Goal: Contribute content

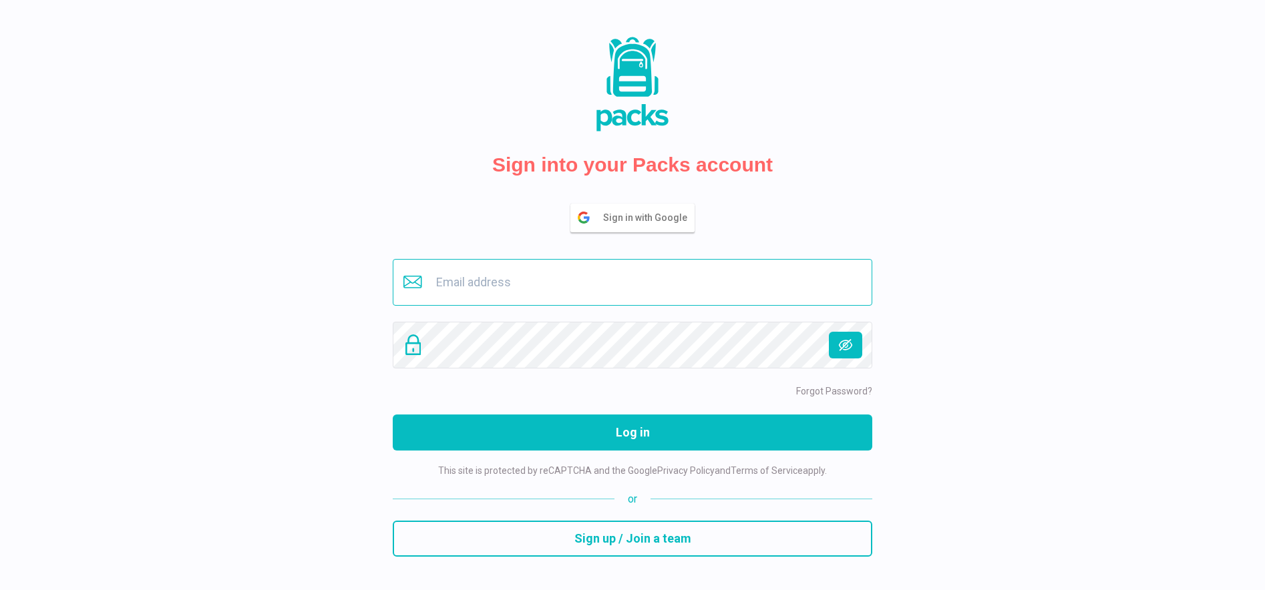
type input "[EMAIL_ADDRESS][DOMAIN_NAME]"
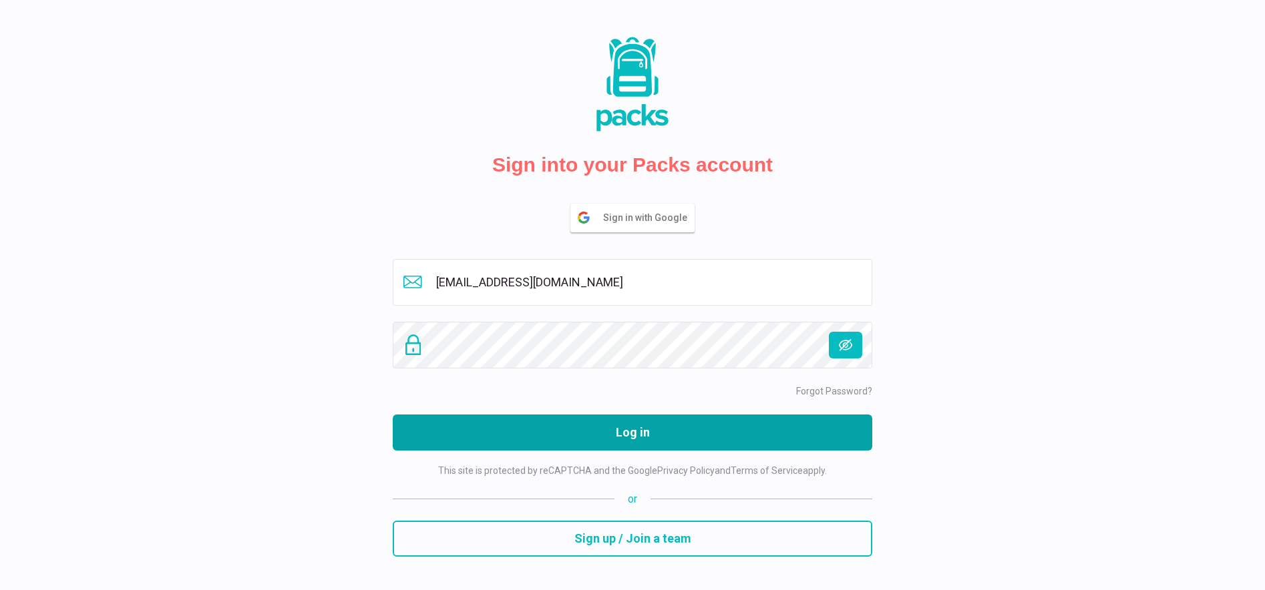
click at [658, 433] on button "Log in" at bounding box center [632, 433] width 479 height 36
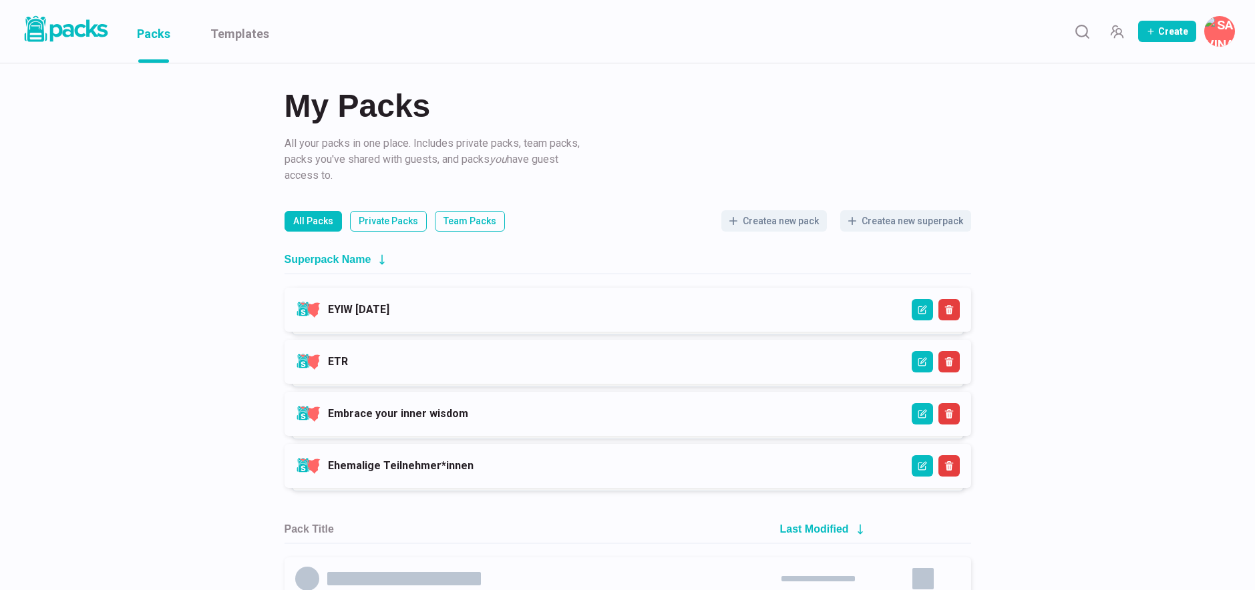
click at [443, 338] on div "EYIW [DATE] EYIW [DATE] ETR ETR Embrace your inner wisdom Embrace your inner wi…" at bounding box center [627, 388] width 686 height 200
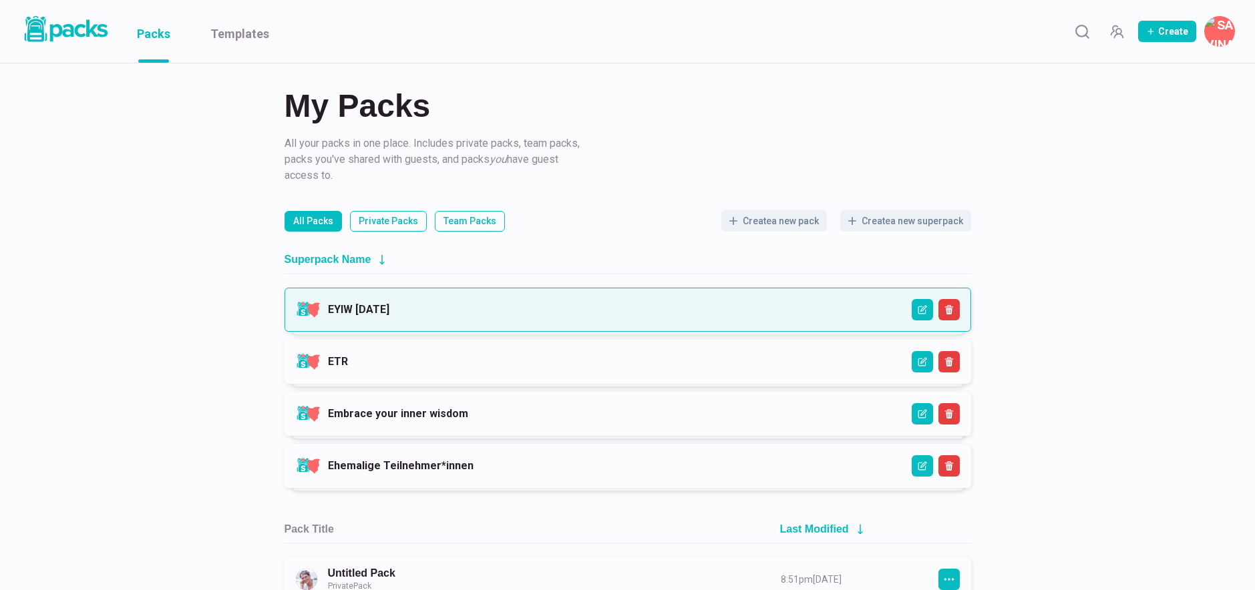
click at [389, 308] on link "EYIW [DATE]" at bounding box center [358, 309] width 61 height 13
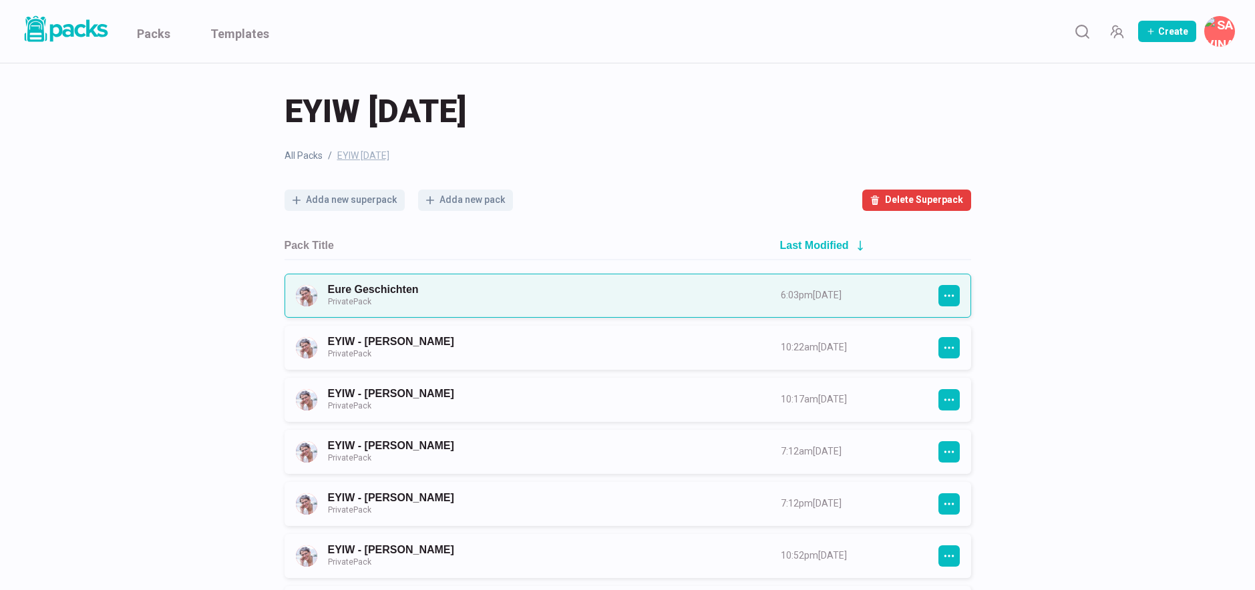
click at [461, 294] on link "Eure Geschichten Private Pack" at bounding box center [542, 295] width 429 height 25
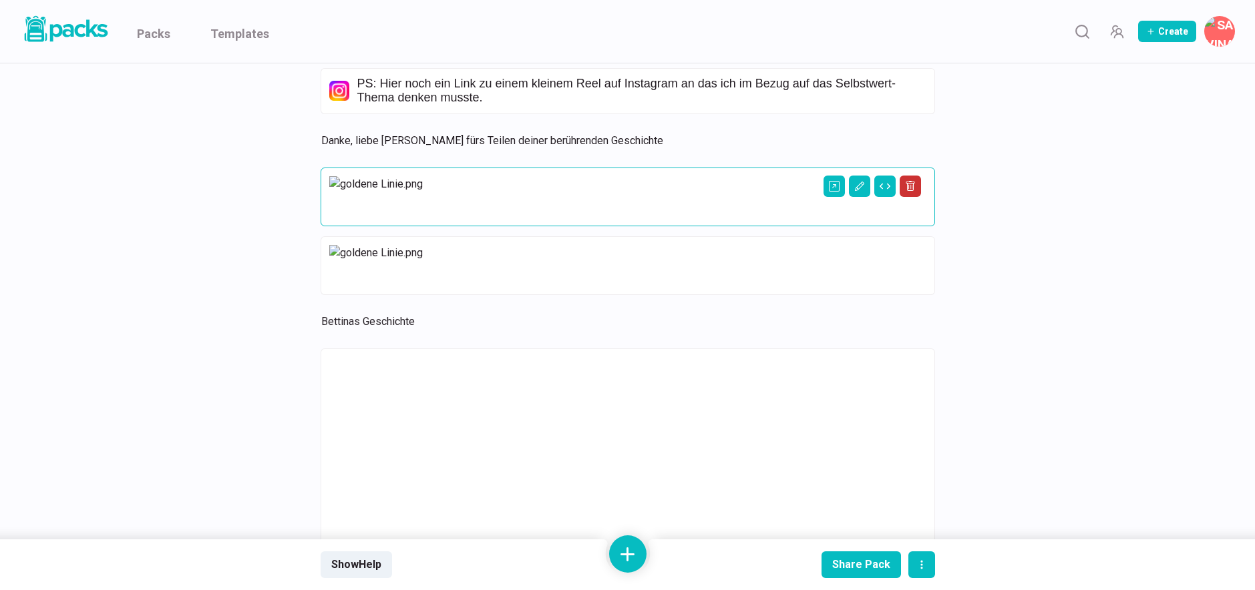
click at [913, 191] on icon "Delete asset" at bounding box center [910, 186] width 9 height 10
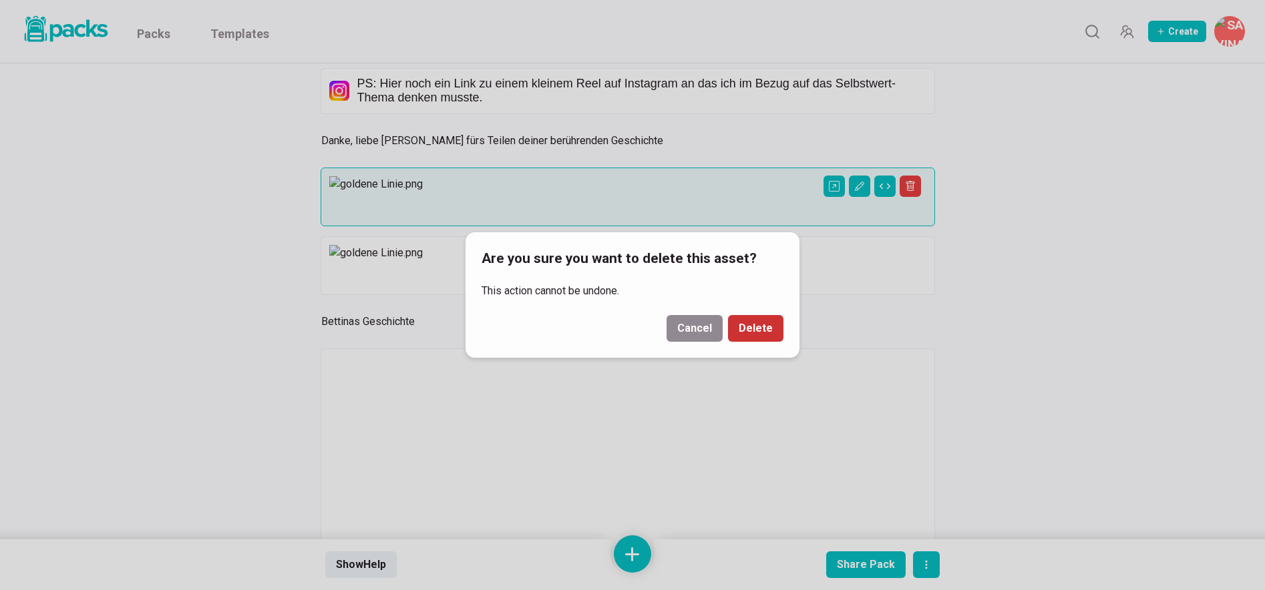
click at [763, 325] on button "Delete" at bounding box center [755, 328] width 55 height 27
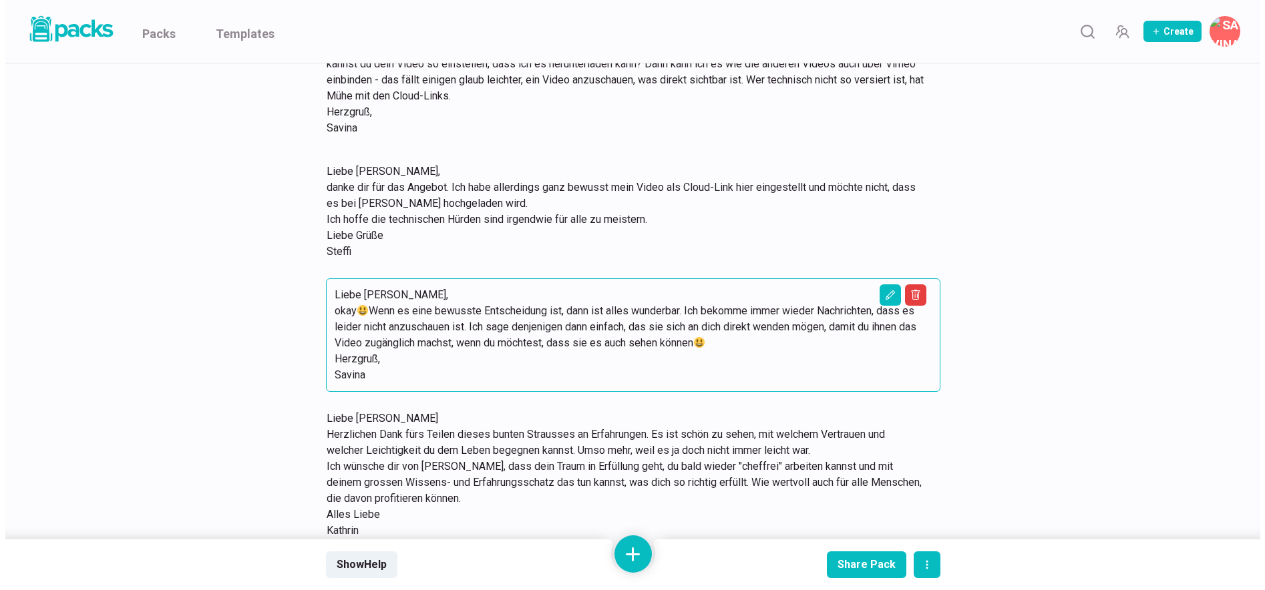
scroll to position [10997, 0]
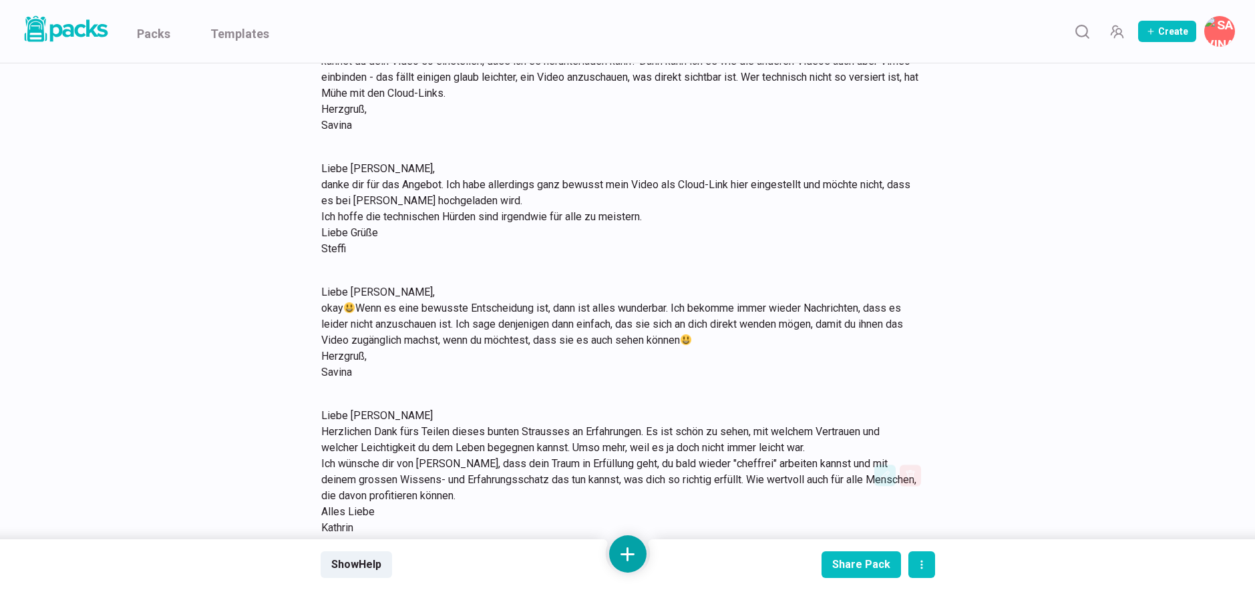
click at [640, 552] on button at bounding box center [627, 554] width 37 height 37
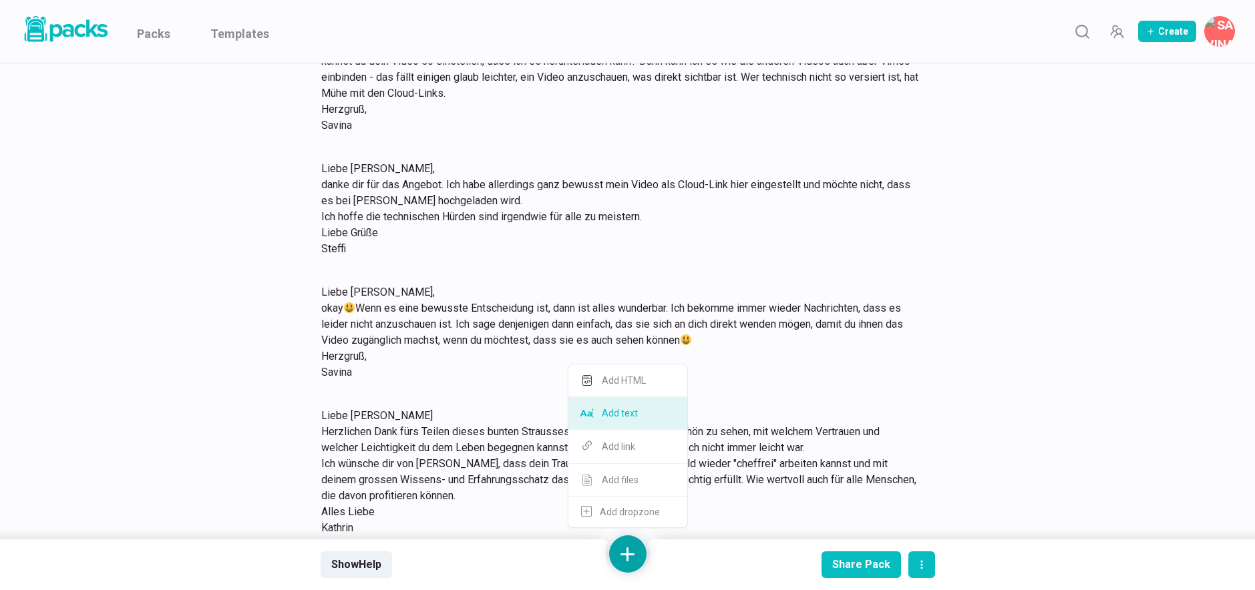
click at [641, 417] on button "Add text" at bounding box center [627, 413] width 119 height 33
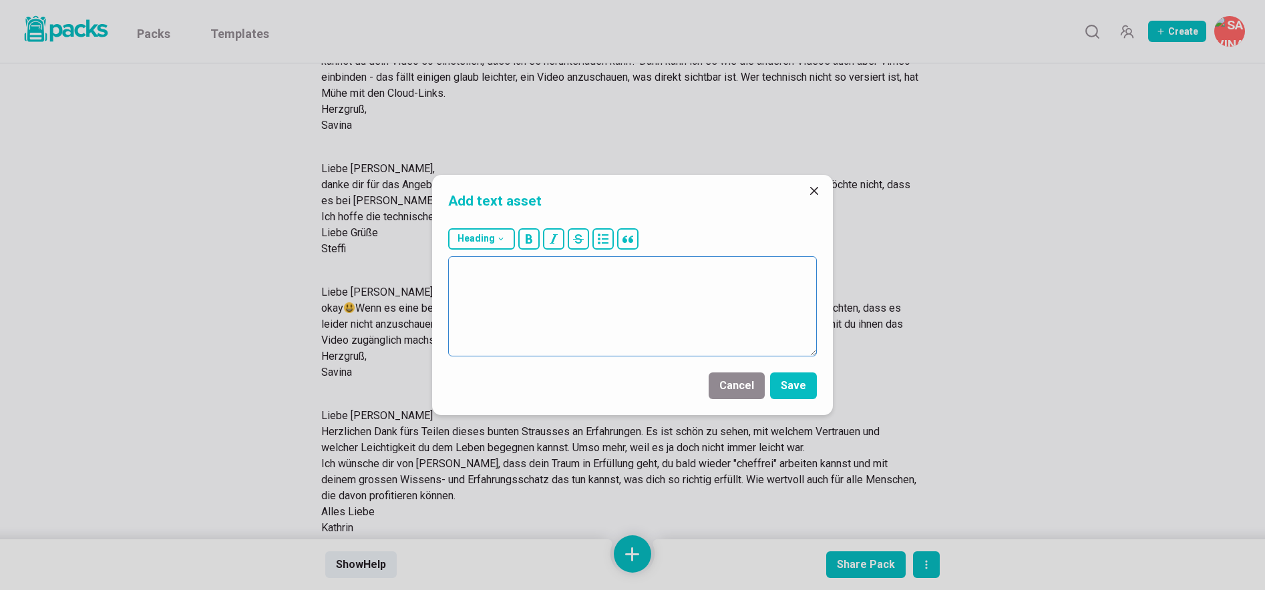
click at [677, 305] on textarea at bounding box center [632, 306] width 369 height 100
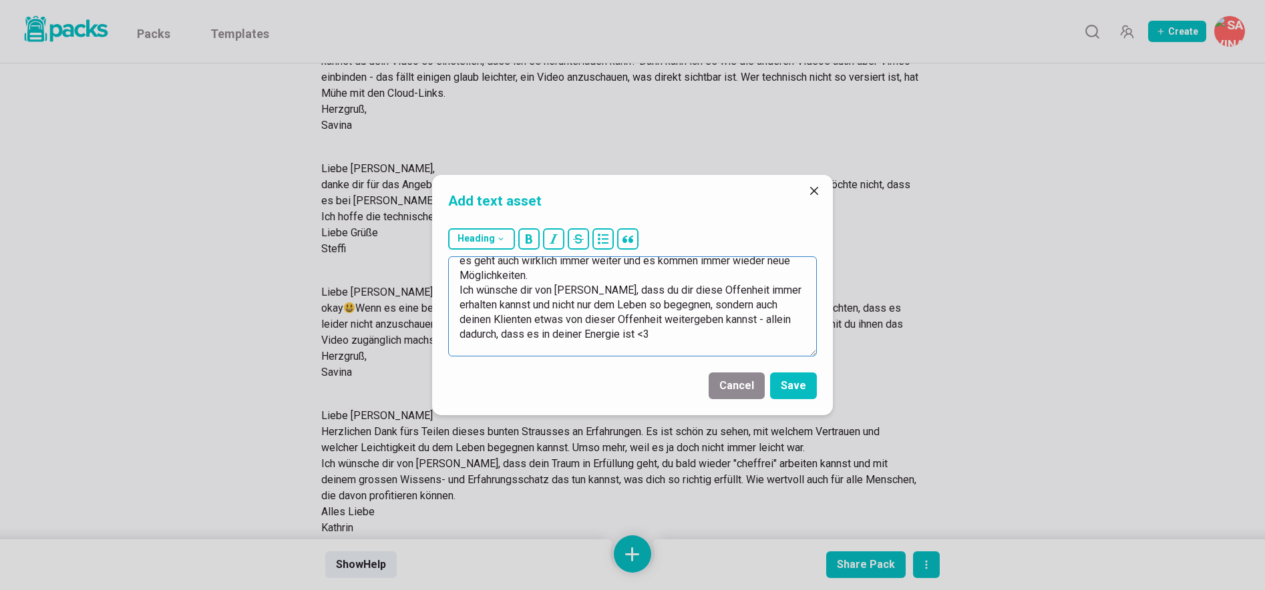
scroll to position [67, 0]
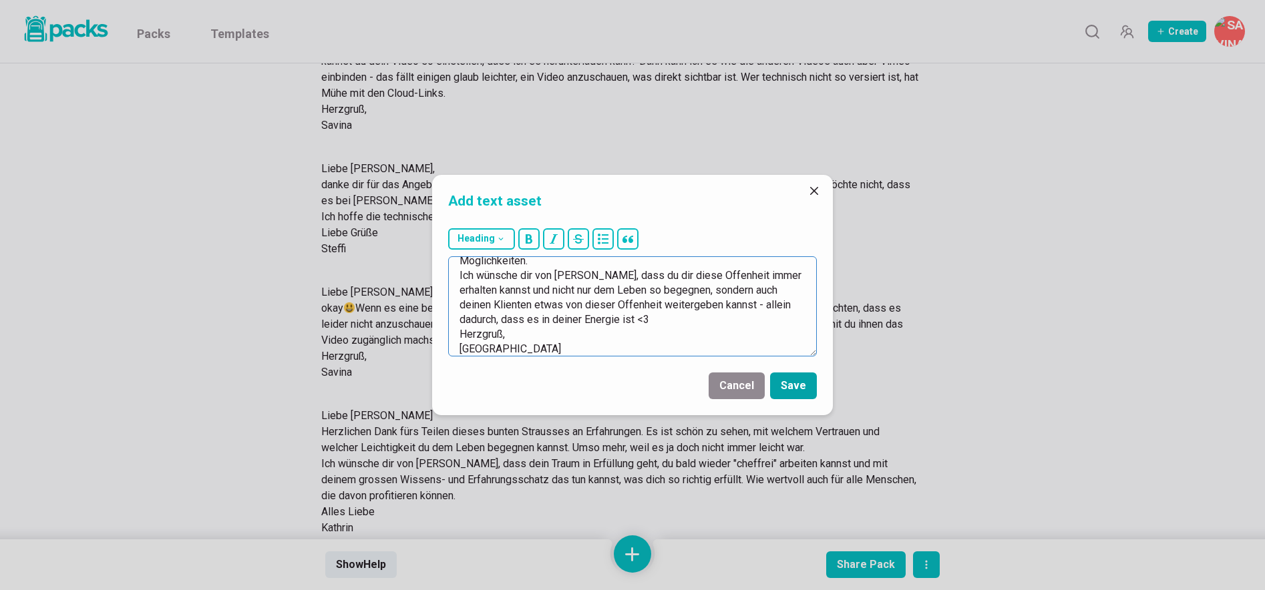
type textarea "Liebe [PERSON_NAME], welch Vielfalt!!! Und was für eine Gabe, immer wieder das …"
click at [803, 383] on button "Save" at bounding box center [793, 386] width 47 height 27
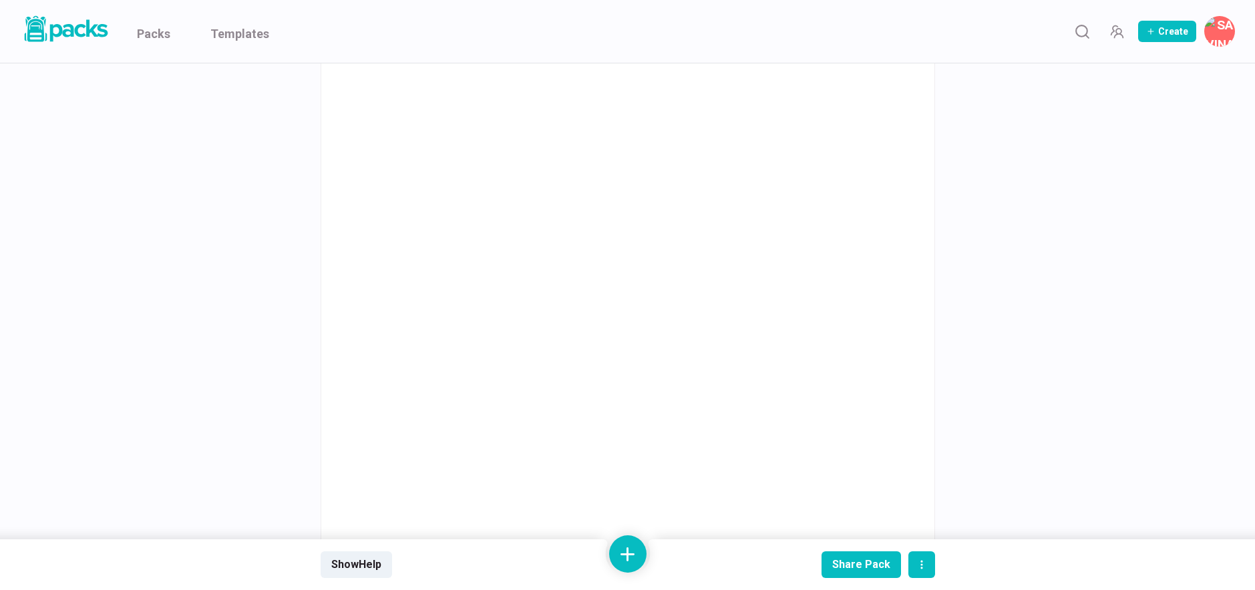
scroll to position [15990, 0]
click at [622, 548] on button at bounding box center [627, 554] width 37 height 37
